Goal: Find specific page/section: Find specific page/section

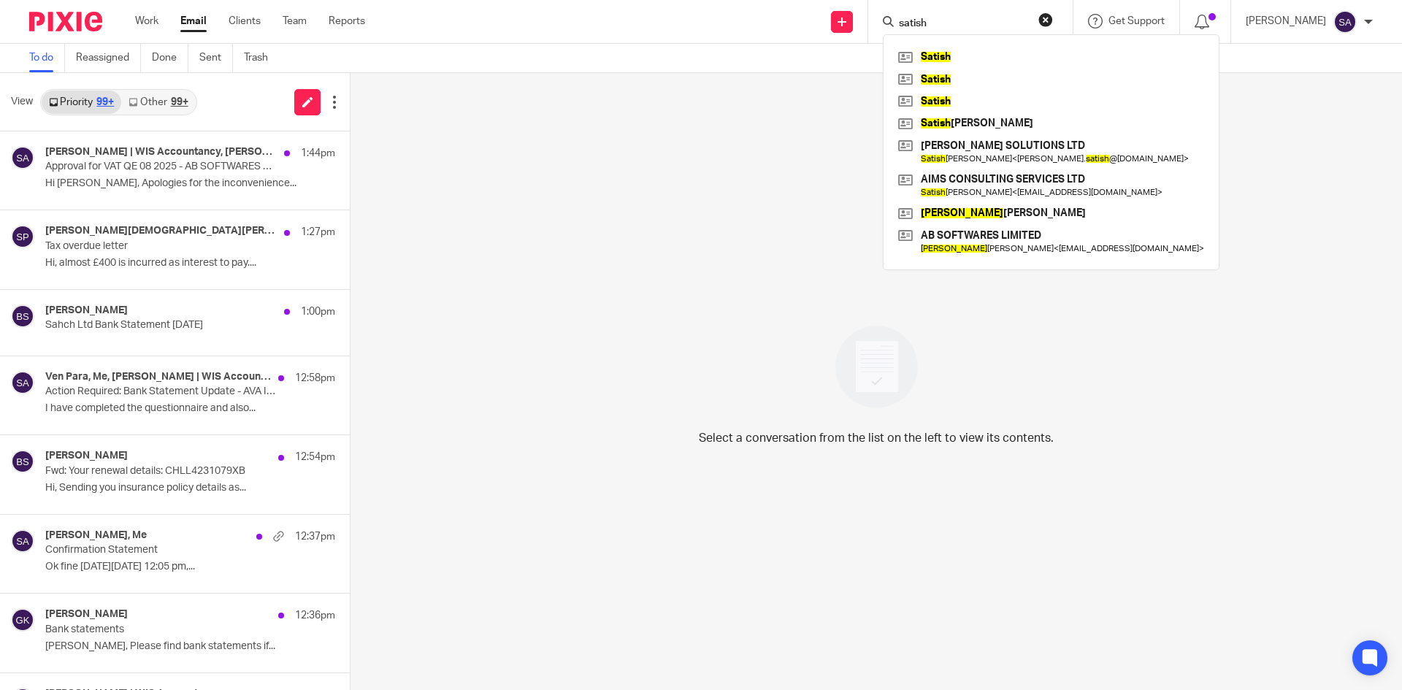
type input "satish"
click at [984, 243] on link at bounding box center [1051, 242] width 313 height 34
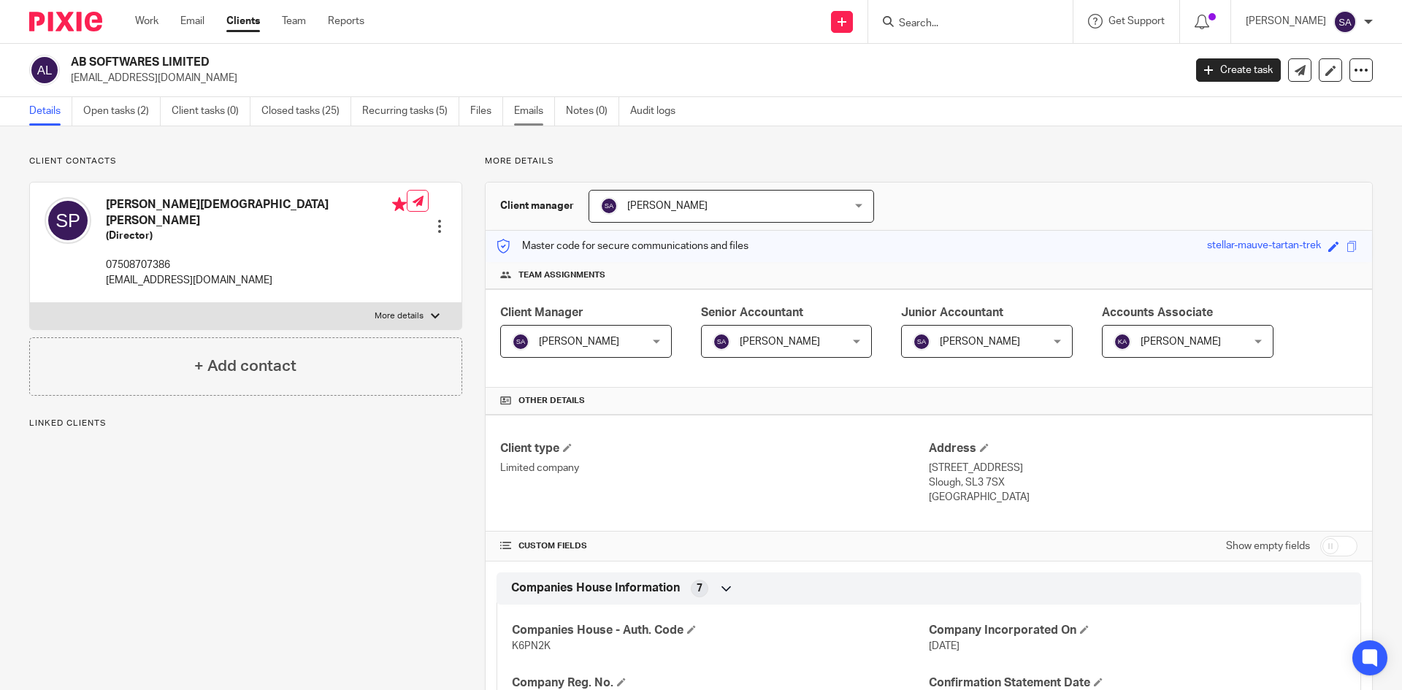
click at [527, 110] on link "Emails" at bounding box center [534, 111] width 41 height 28
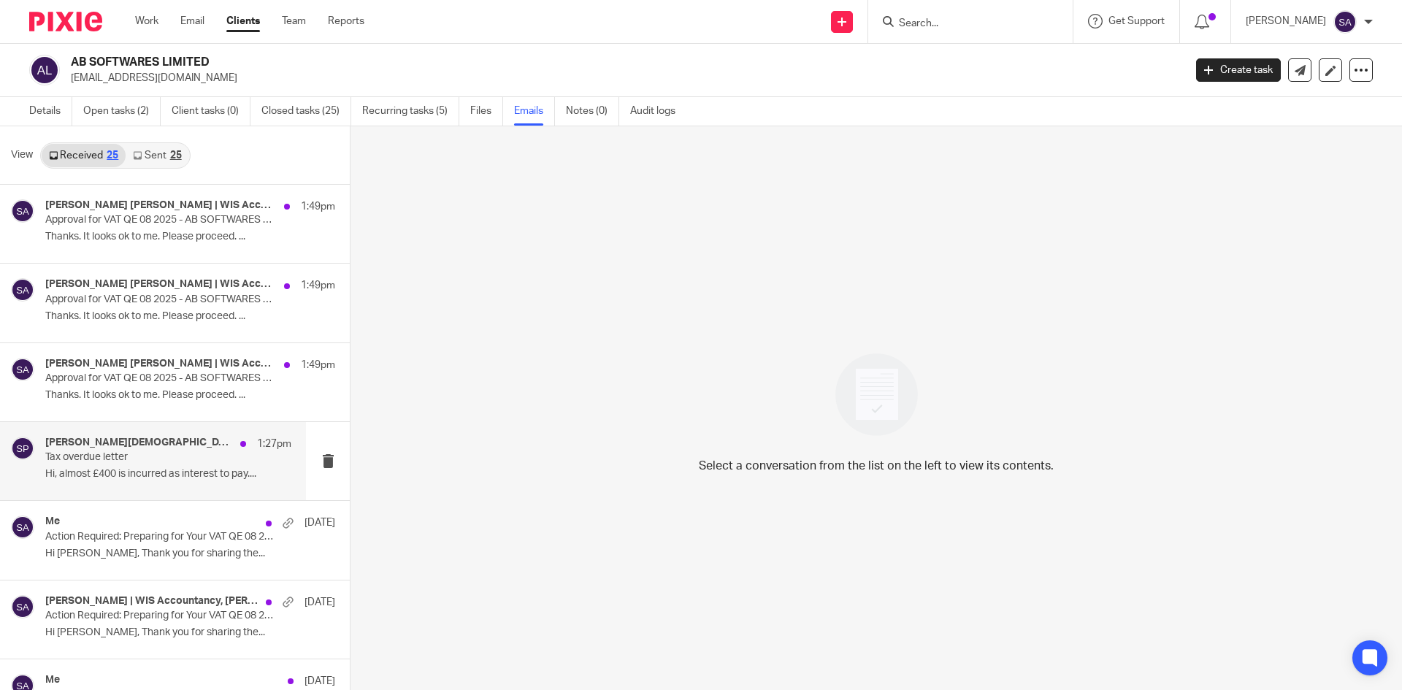
click at [129, 454] on p "Tax overdue letter" at bounding box center [143, 457] width 197 height 12
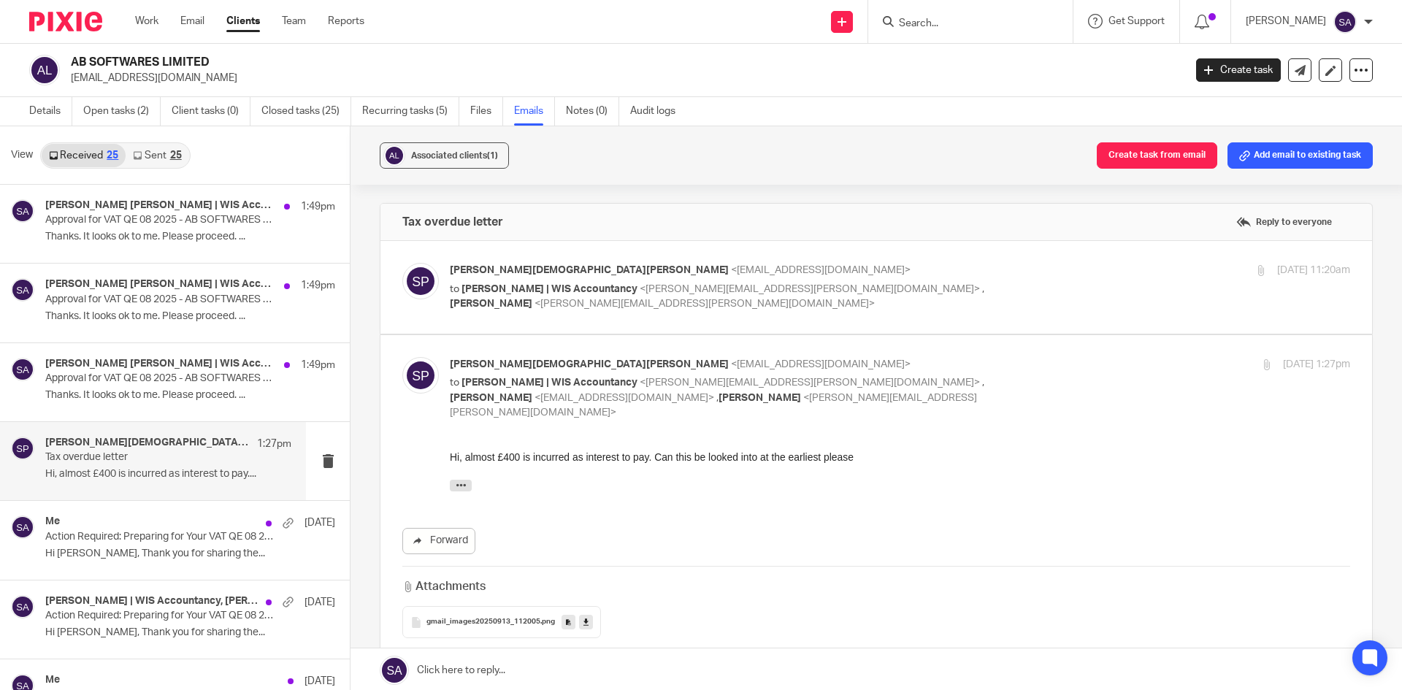
click at [1006, 286] on p "to Shafiya Abdulla | WIS Accountancy <shafiya.abdulla@wis-accountancy.co.uk> , …" at bounding box center [750, 297] width 600 height 30
checkbox input "true"
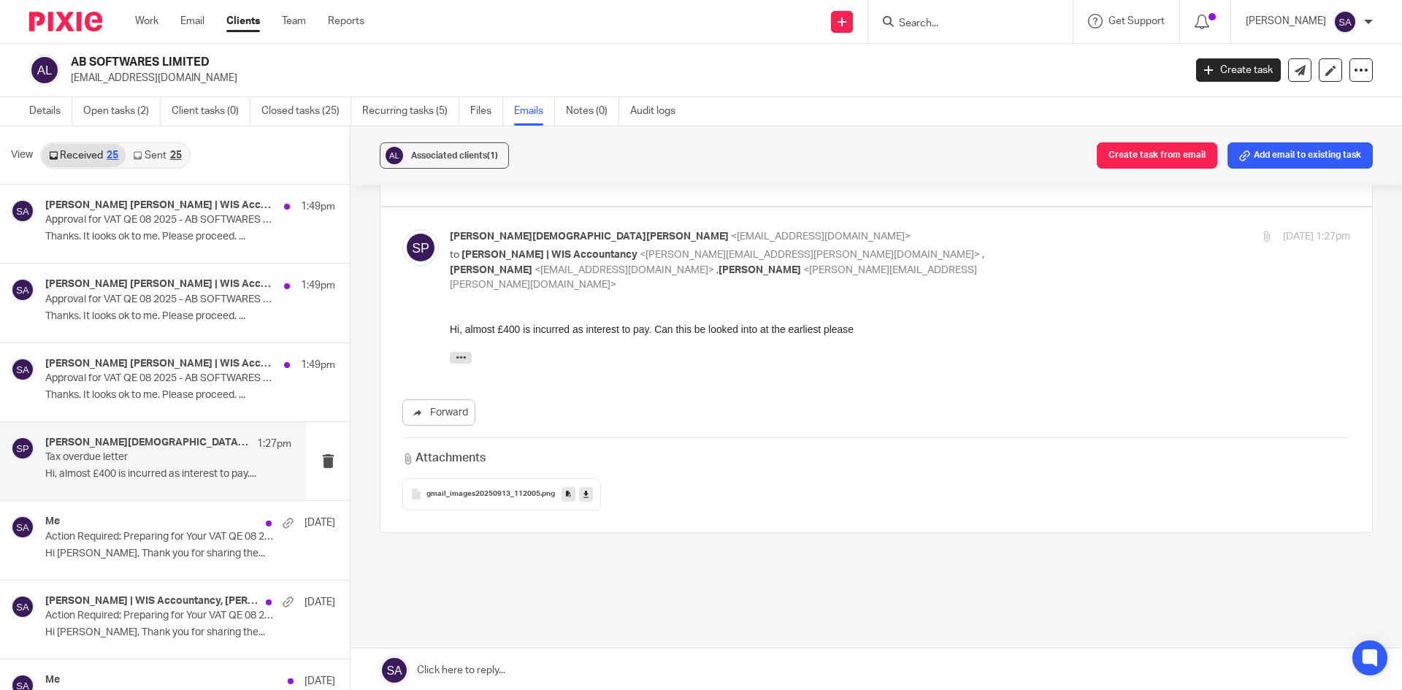
scroll to position [1616, 0]
